Goal: Task Accomplishment & Management: Complete application form

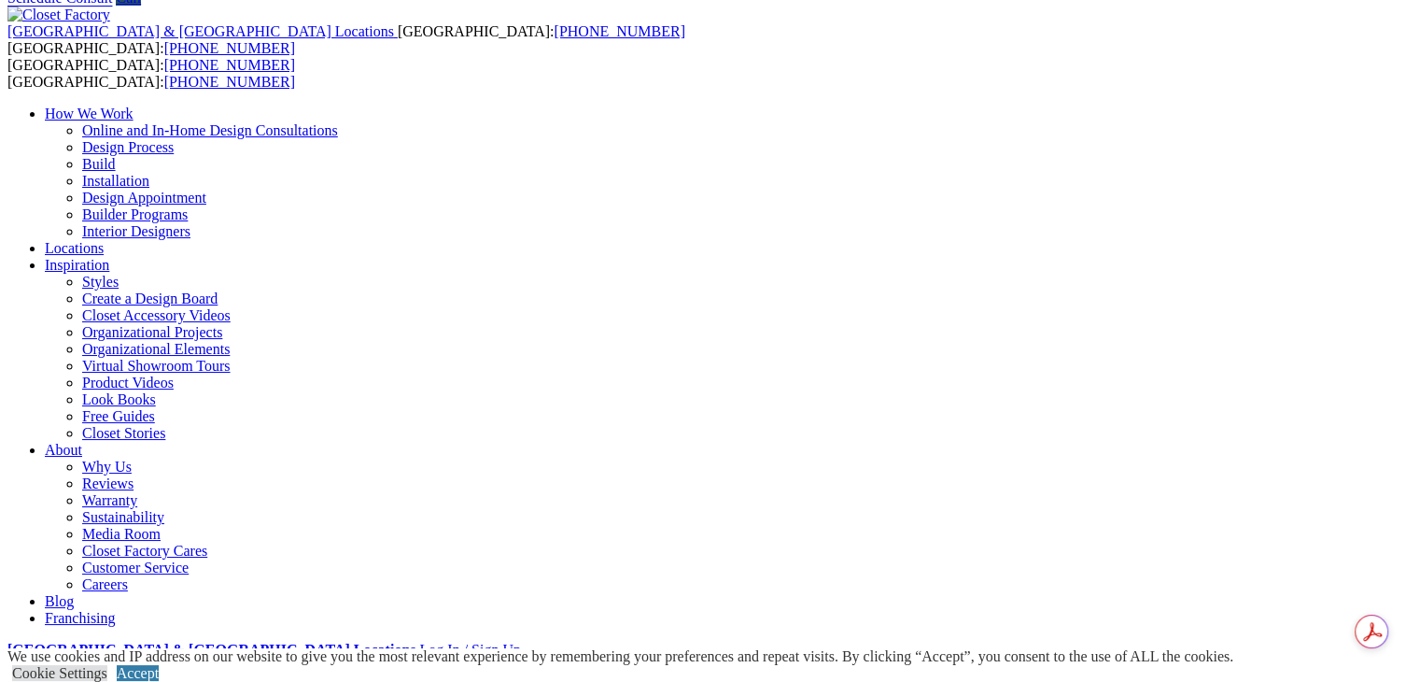
drag, startPoint x: 820, startPoint y: 94, endPoint x: 1245, endPoint y: 88, distance: 425.0
